Goal: Task Accomplishment & Management: Use online tool/utility

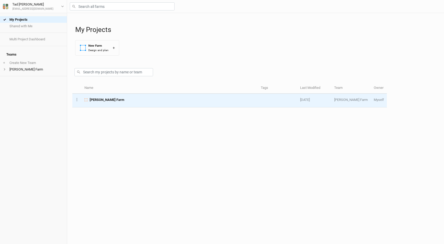
click at [170, 96] on td "[PERSON_NAME] Farm" at bounding box center [169, 101] width 176 height 14
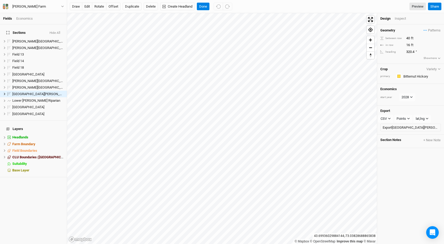
click at [97, 0] on html "Fields Economics Sections Hide All [PERSON_NAME][GEOGRAPHIC_DATA] hide [PERSON_…" at bounding box center [222, 122] width 444 height 244
click at [270, 12] on div "Fields Economics Sections Hide All [PERSON_NAME][GEOGRAPHIC_DATA] hide [PERSON_…" at bounding box center [222, 122] width 444 height 244
click at [112, 6] on button "offset" at bounding box center [113, 7] width 14 height 8
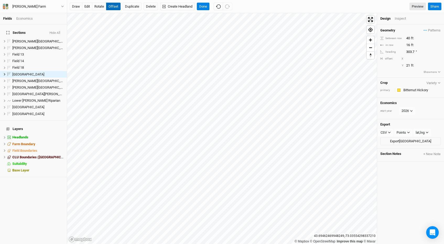
type input "22"
click at [203, 10] on button "Done" at bounding box center [203, 7] width 13 height 8
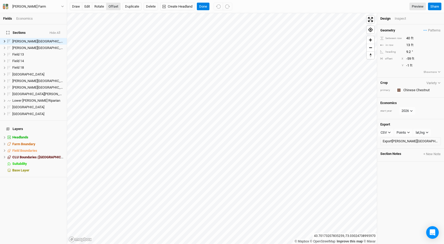
click at [115, 6] on button "offset" at bounding box center [113, 7] width 14 height 8
type input "-65"
click at [205, 5] on button "Done" at bounding box center [203, 7] width 13 height 8
click at [206, 6] on button "Done" at bounding box center [203, 7] width 13 height 8
